Goal: Task Accomplishment & Management: Complete application form

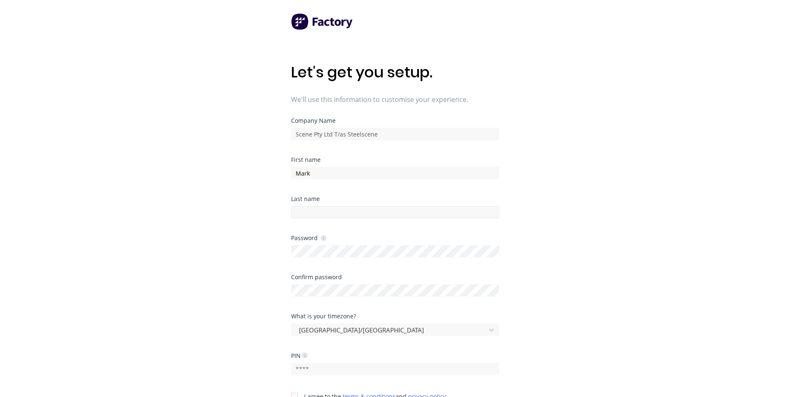
type input "Mark"
click at [329, 210] on input at bounding box center [395, 212] width 208 height 12
type input "Keech"
click at [285, 251] on div "Let's get you setup. We'll use this information to customise your experience. C…" at bounding box center [395, 215] width 790 height 431
click at [392, 290] on div at bounding box center [395, 289] width 208 height 15
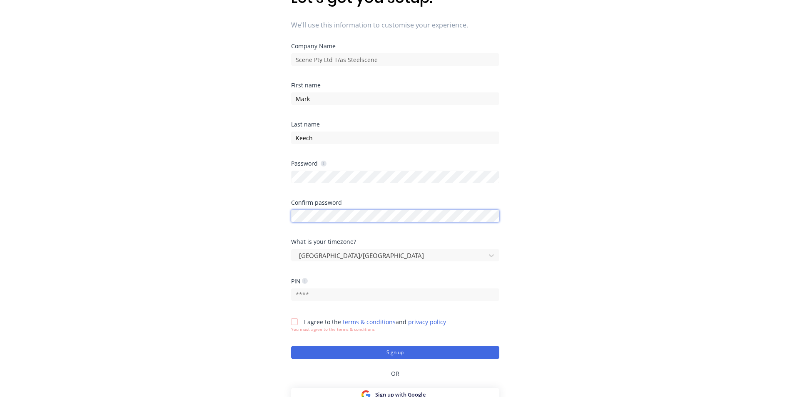
scroll to position [83, 0]
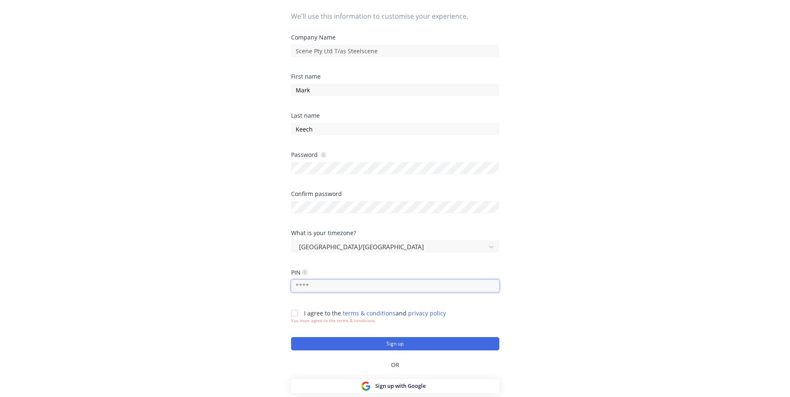
drag, startPoint x: 334, startPoint y: 288, endPoint x: 298, endPoint y: 287, distance: 36.2
click at [298, 287] on input "text" at bounding box center [395, 286] width 208 height 12
type input "1274"
click at [294, 313] on div at bounding box center [294, 313] width 17 height 17
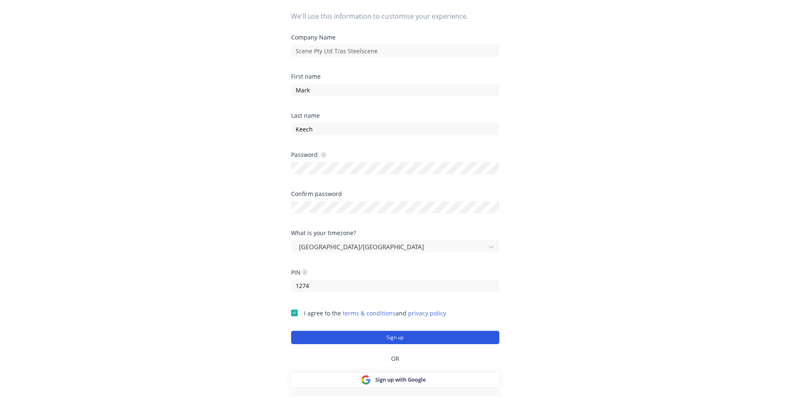
click at [383, 338] on button "Sign up" at bounding box center [395, 337] width 208 height 13
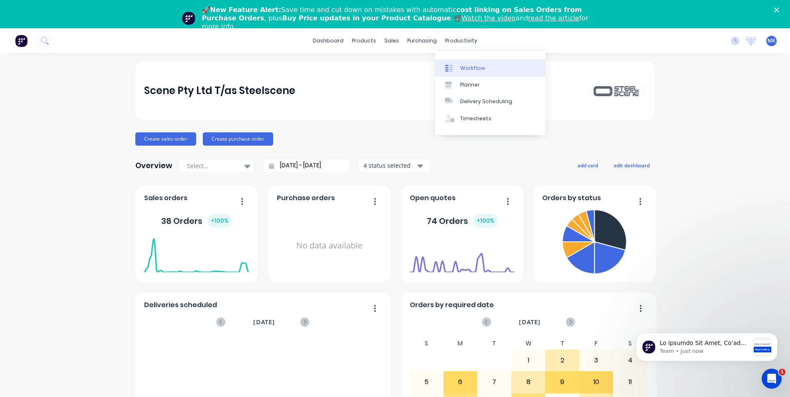
click at [469, 67] on div "Workflow" at bounding box center [472, 68] width 25 height 7
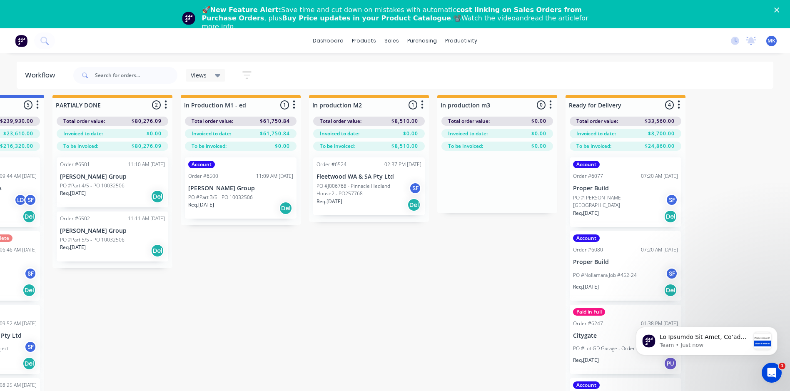
scroll to position [0, 1248]
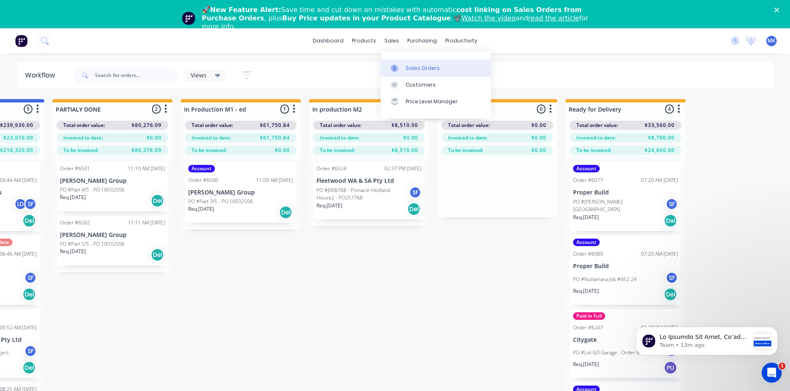
click at [415, 68] on div "Sales Orders" at bounding box center [423, 68] width 34 height 7
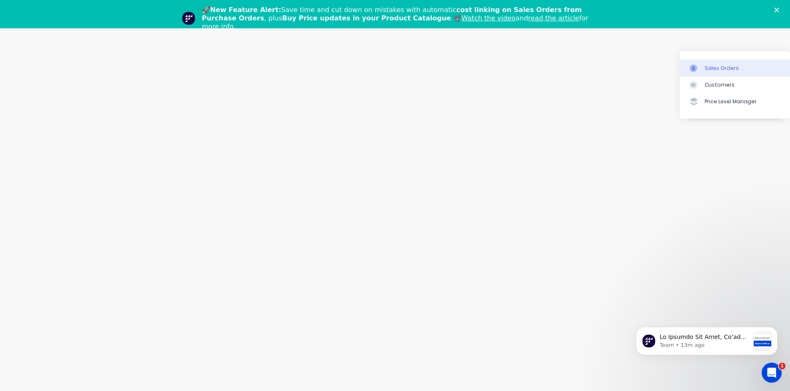
scroll to position [0, 949]
click at [714, 68] on div "Sales Orders" at bounding box center [722, 68] width 34 height 7
click at [779, 8] on icon "Close" at bounding box center [776, 9] width 5 height 5
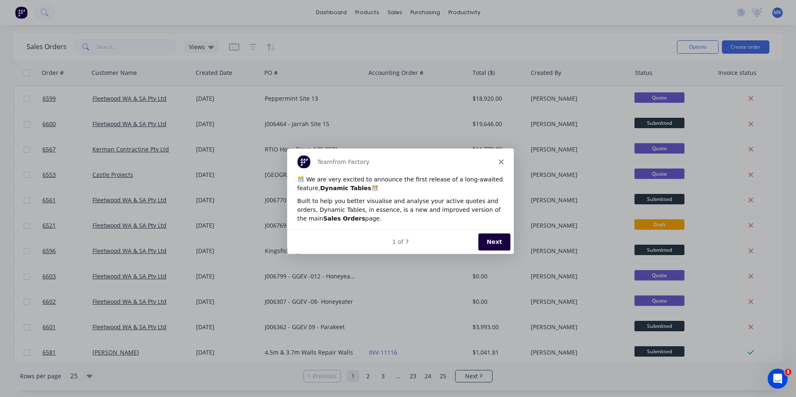
scroll to position [0, 0]
drag, startPoint x: 329, startPoint y: 148, endPoint x: 501, endPoint y: 160, distance: 172.5
click at [501, 160] on icon "Close" at bounding box center [501, 161] width 5 height 5
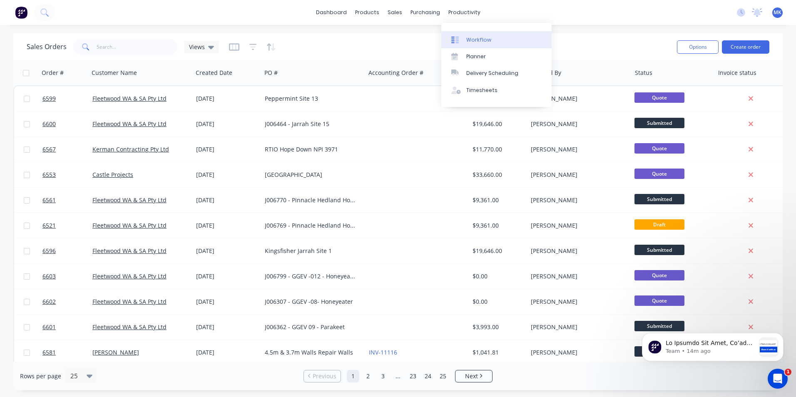
click at [474, 42] on div "Workflow" at bounding box center [479, 39] width 25 height 7
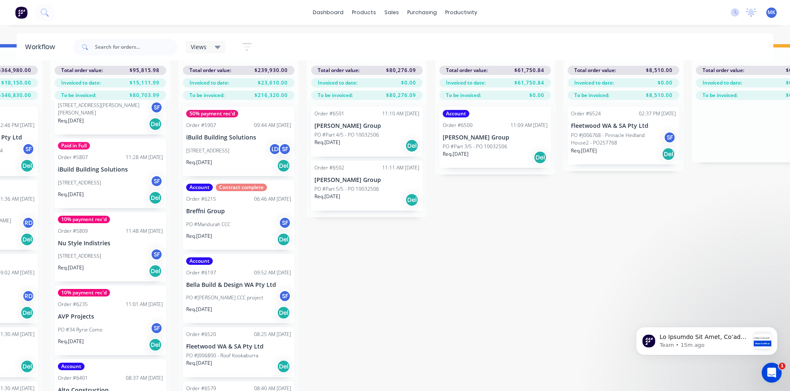
click at [208, 208] on p "Breffni Group" at bounding box center [238, 211] width 105 height 7
